Goal: Information Seeking & Learning: Learn about a topic

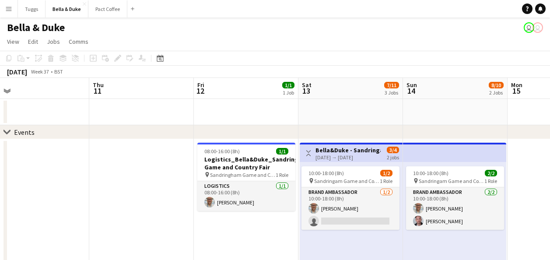
scroll to position [0, 230]
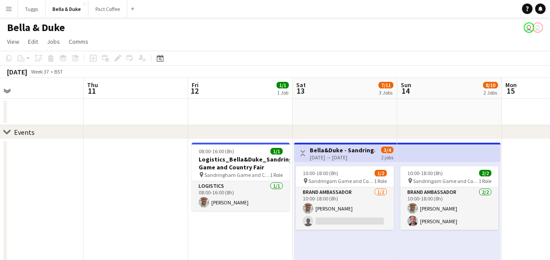
drag, startPoint x: 348, startPoint y: 113, endPoint x: 24, endPoint y: 141, distance: 325.1
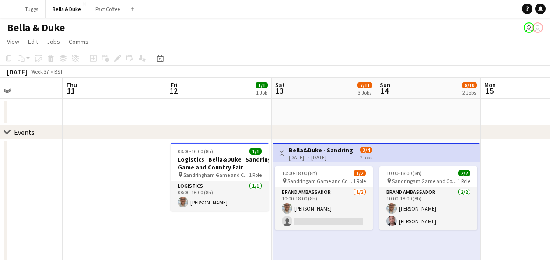
scroll to position [0, 257]
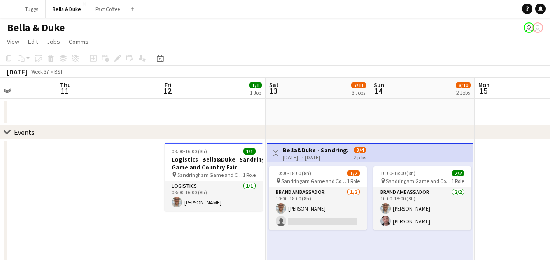
drag, startPoint x: 353, startPoint y: 123, endPoint x: 266, endPoint y: 132, distance: 88.0
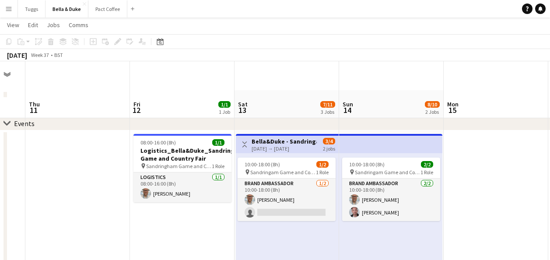
scroll to position [0, 0]
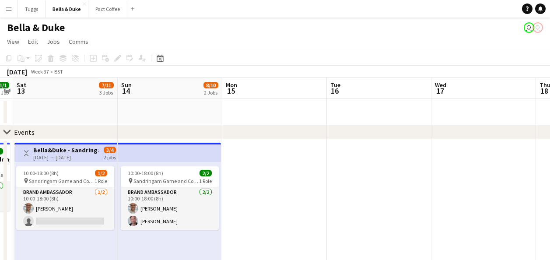
drag, startPoint x: 446, startPoint y: 191, endPoint x: 118, endPoint y: 200, distance: 328.8
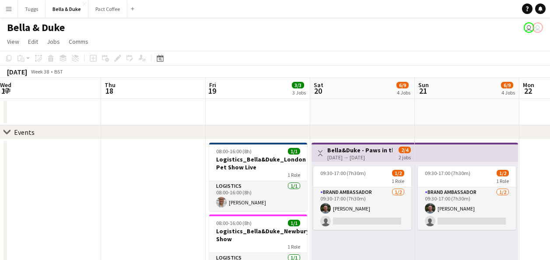
scroll to position [0, 318]
drag, startPoint x: 344, startPoint y: 186, endPoint x: 103, endPoint y: 199, distance: 240.6
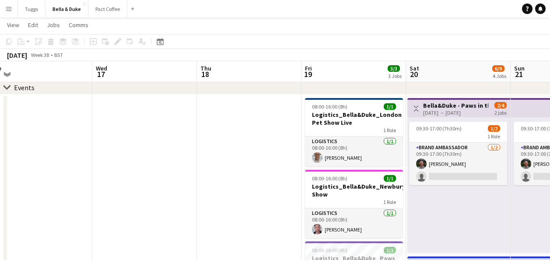
scroll to position [0, 222]
drag, startPoint x: 132, startPoint y: 197, endPoint x: 33, endPoint y: 204, distance: 98.7
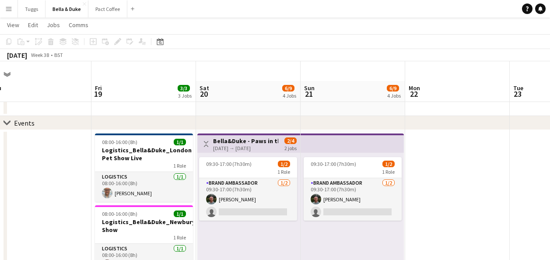
scroll to position [0, 0]
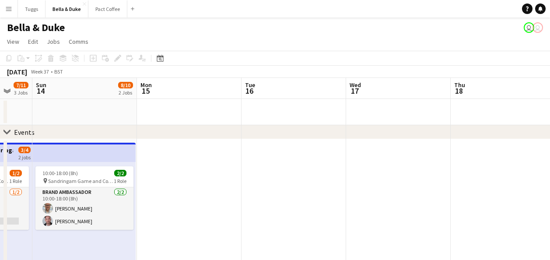
drag, startPoint x: 47, startPoint y: 232, endPoint x: 497, endPoint y: 155, distance: 456.4
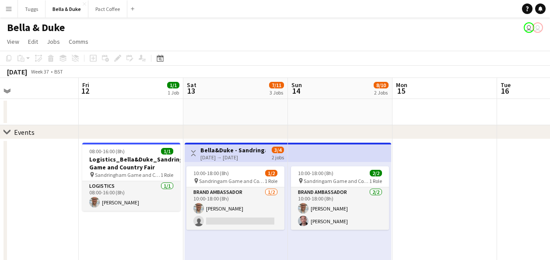
scroll to position [0, 228]
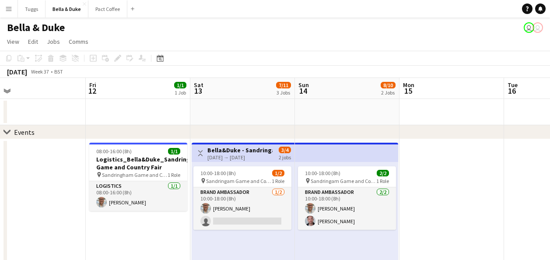
drag, startPoint x: 256, startPoint y: 191, endPoint x: 513, endPoint y: 141, distance: 262.7
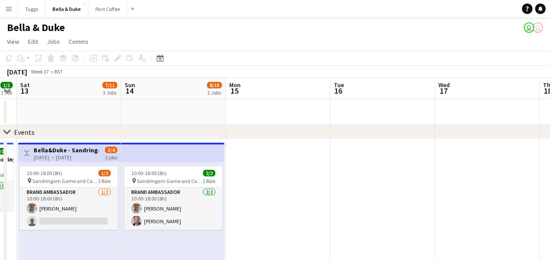
scroll to position [0, 353]
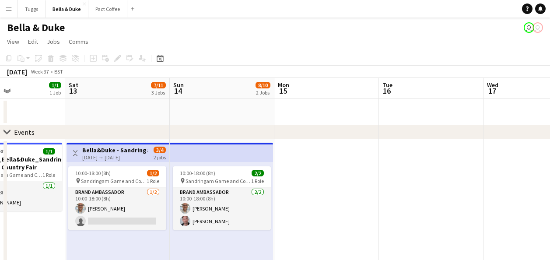
drag, startPoint x: 499, startPoint y: 172, endPoint x: 135, endPoint y: 263, distance: 375.6
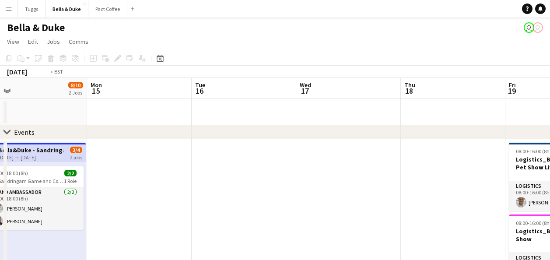
drag, startPoint x: 344, startPoint y: 209, endPoint x: 51, endPoint y: 256, distance: 297.3
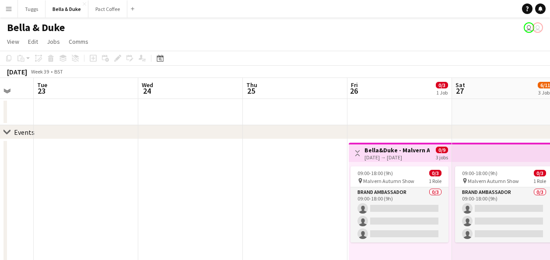
drag, startPoint x: 538, startPoint y: 191, endPoint x: 76, endPoint y: 258, distance: 467.5
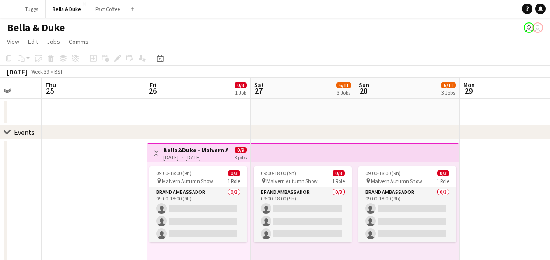
scroll to position [0, 383]
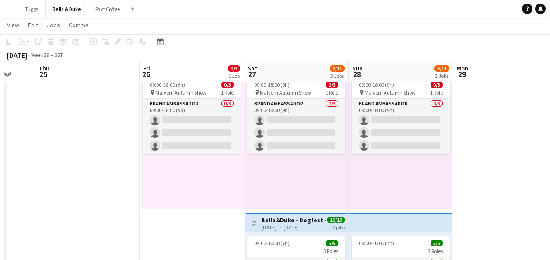
scroll to position [0, 0]
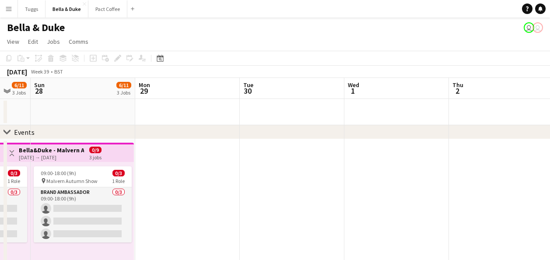
drag, startPoint x: 519, startPoint y: 195, endPoint x: 63, endPoint y: 274, distance: 462.8
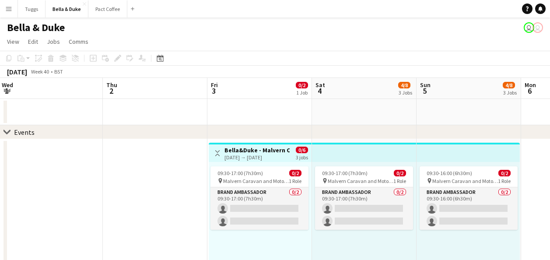
drag, startPoint x: 200, startPoint y: 187, endPoint x: 140, endPoint y: 192, distance: 60.6
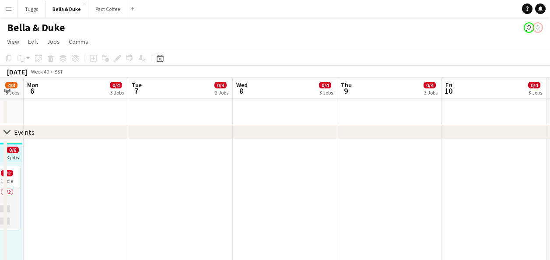
drag, startPoint x: 476, startPoint y: 200, endPoint x: 147, endPoint y: 258, distance: 334.3
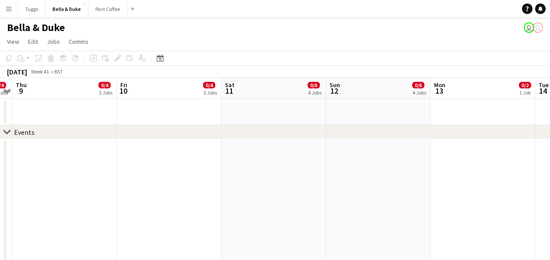
drag, startPoint x: 439, startPoint y: 202, endPoint x: 119, endPoint y: 239, distance: 322.1
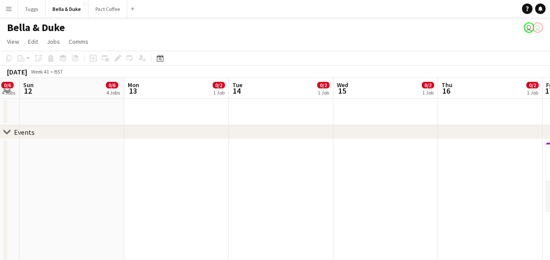
drag, startPoint x: 310, startPoint y: 204, endPoint x: 112, endPoint y: 220, distance: 198.9
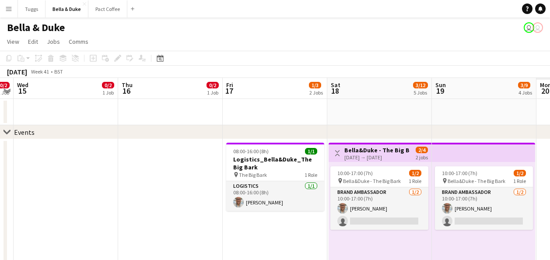
scroll to position [0, 405]
drag, startPoint x: 362, startPoint y: 183, endPoint x: 56, endPoint y: 218, distance: 308.4
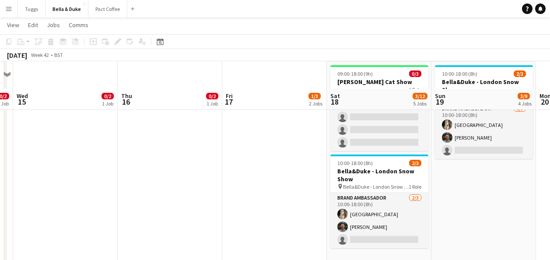
scroll to position [263, 0]
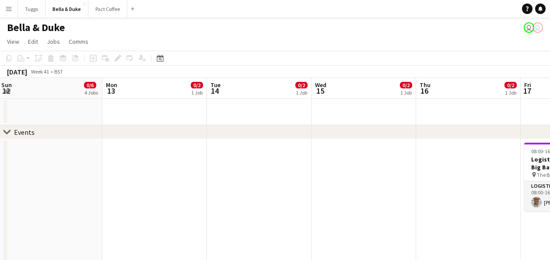
drag, startPoint x: 60, startPoint y: 216, endPoint x: 471, endPoint y: 151, distance: 415.6
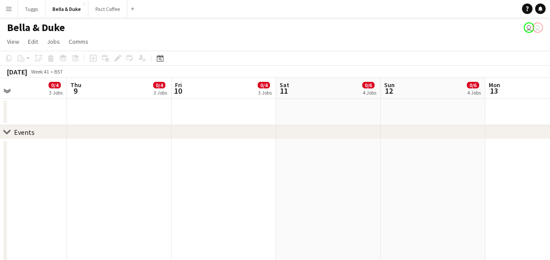
scroll to position [0, 278]
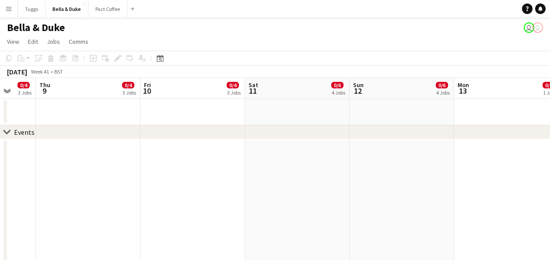
drag, startPoint x: 207, startPoint y: 204, endPoint x: 556, endPoint y: 111, distance: 361.6
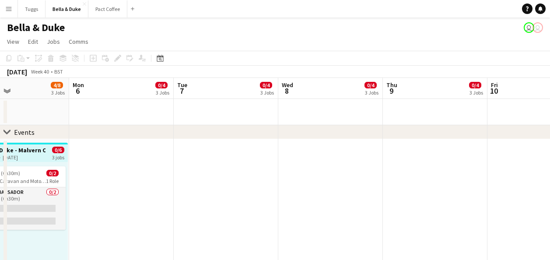
drag, startPoint x: 140, startPoint y: 169, endPoint x: 474, endPoint y: 136, distance: 336.4
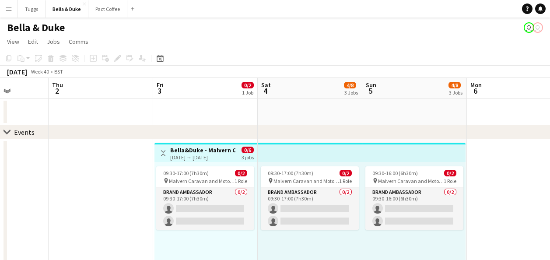
drag, startPoint x: 123, startPoint y: 192, endPoint x: 481, endPoint y: 166, distance: 359.8
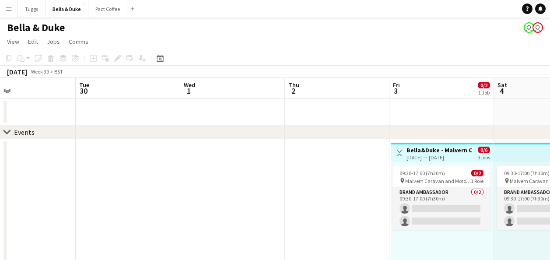
drag, startPoint x: 101, startPoint y: 210, endPoint x: 439, endPoint y: 189, distance: 339.0
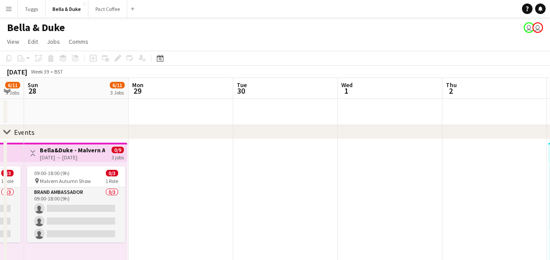
drag, startPoint x: 171, startPoint y: 193, endPoint x: 432, endPoint y: 176, distance: 261.0
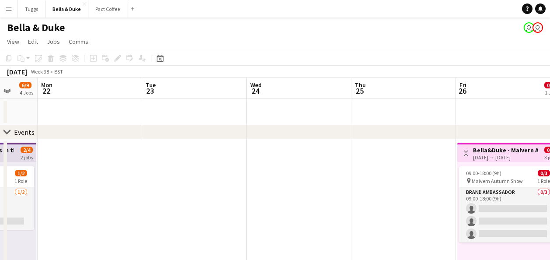
drag, startPoint x: 12, startPoint y: 214, endPoint x: 444, endPoint y: 184, distance: 433.1
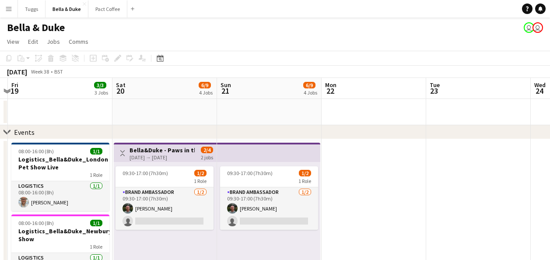
drag, startPoint x: 241, startPoint y: 214, endPoint x: 442, endPoint y: 191, distance: 202.6
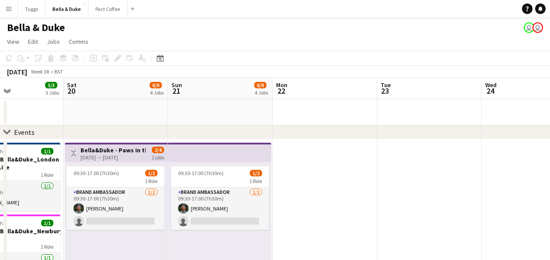
drag, startPoint x: 359, startPoint y: 196, endPoint x: 426, endPoint y: 196, distance: 67.4
